Goal: Task Accomplishment & Management: Use online tool/utility

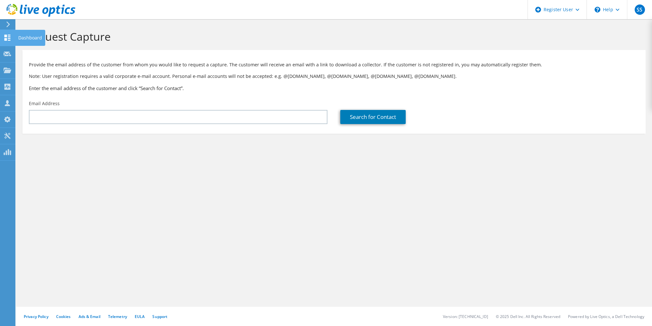
click at [4, 36] on icon at bounding box center [8, 38] width 8 height 6
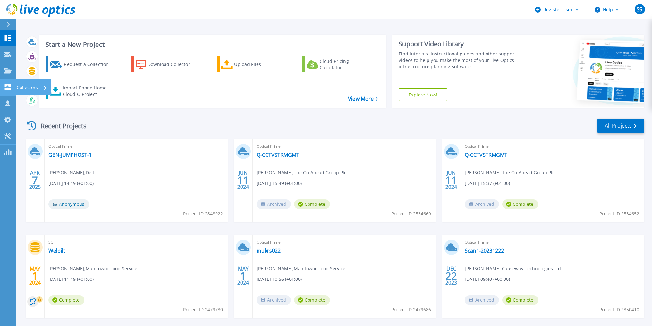
click at [8, 84] on link "Collectors Collectors" at bounding box center [8, 87] width 16 height 16
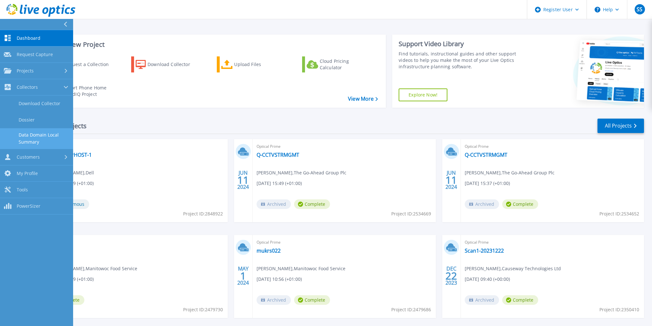
click at [39, 141] on link "Data Domain Local Summary" at bounding box center [36, 138] width 73 height 21
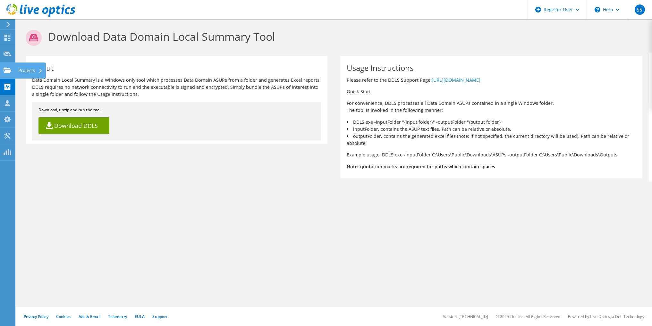
click at [4, 72] on use at bounding box center [8, 69] width 8 height 5
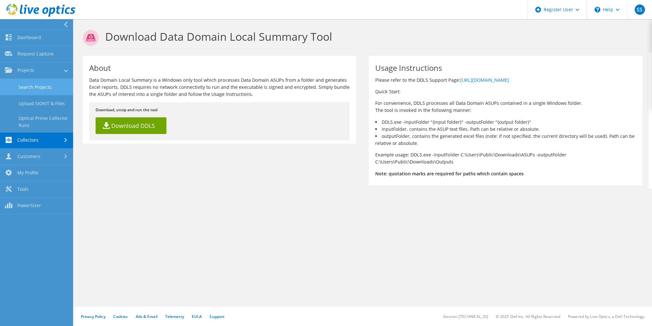
click at [33, 89] on link "Search Projects" at bounding box center [36, 87] width 73 height 16
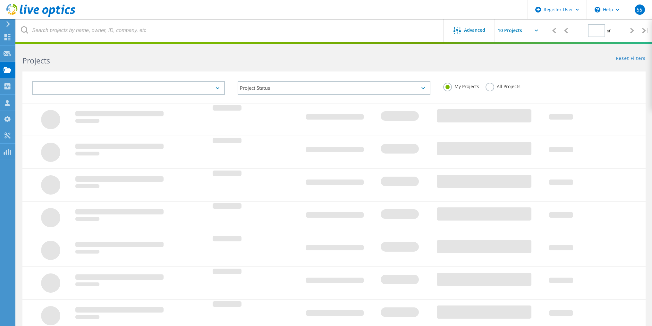
type input "1"
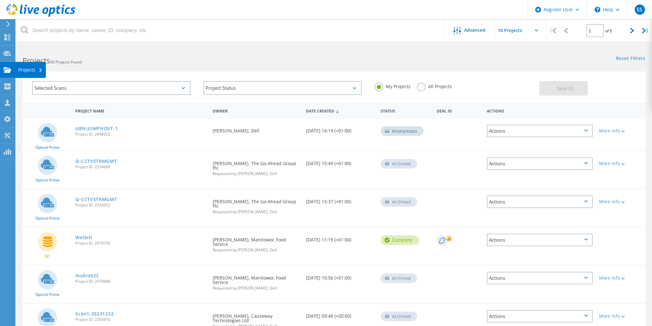
click at [9, 67] on icon at bounding box center [8, 70] width 8 height 6
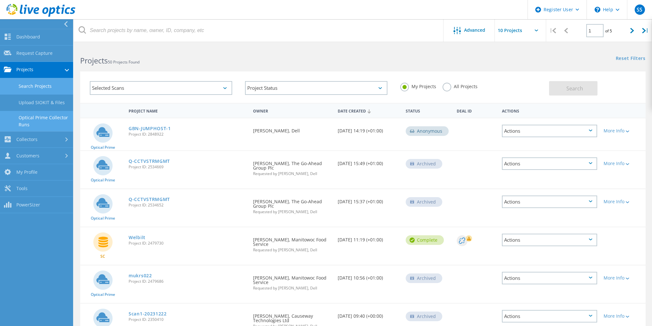
click at [41, 122] on link "Optical Prime Collector Runs" at bounding box center [36, 121] width 73 height 21
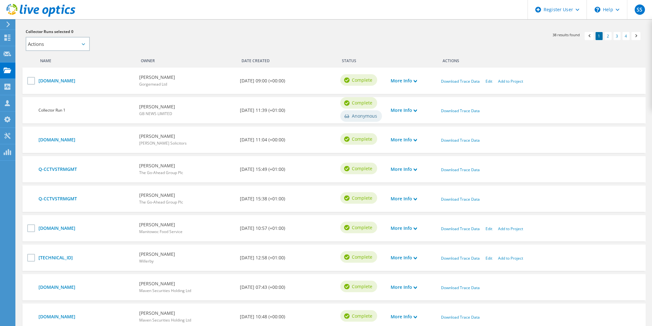
scroll to position [96, 0]
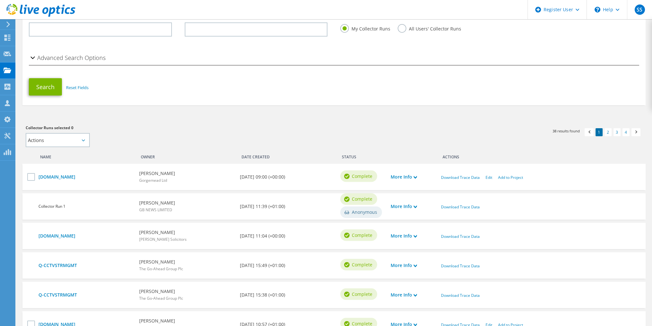
click at [258, 156] on div "Date Created" at bounding box center [287, 155] width 101 height 10
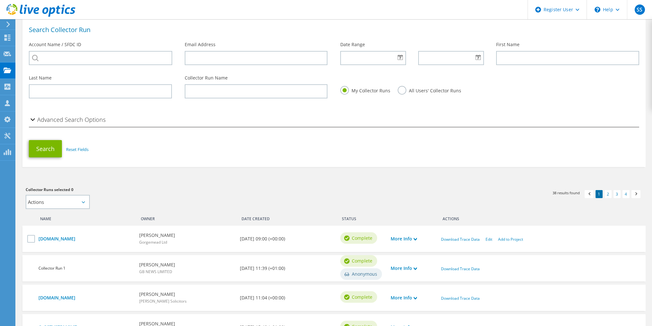
scroll to position [0, 0]
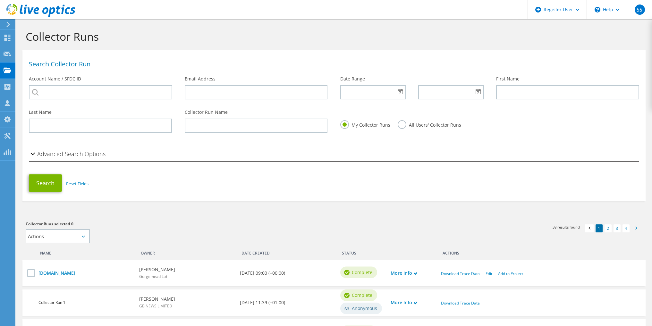
click at [636, 229] on span at bounding box center [636, 229] width 6 height 7
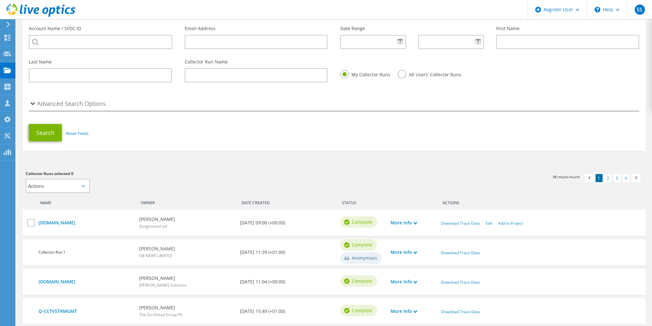
scroll to position [64, 0]
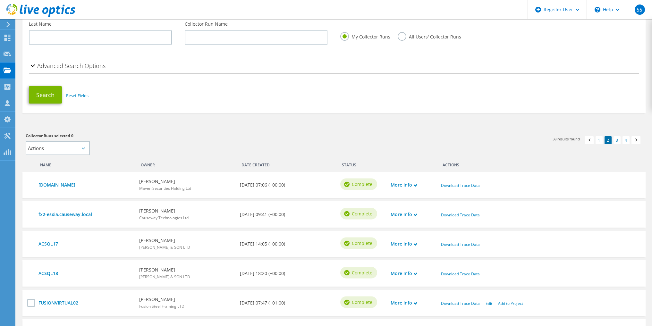
scroll to position [128, 0]
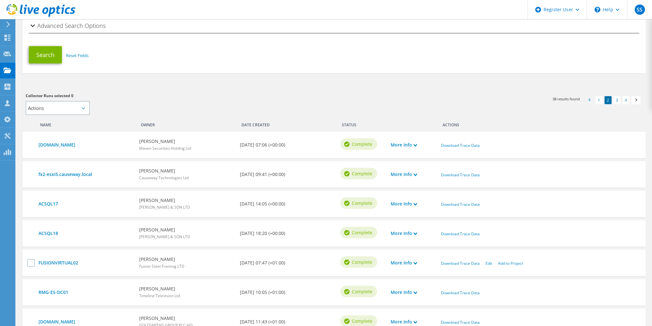
click at [587, 101] on span at bounding box center [589, 101] width 6 height 7
